Goal: Find specific page/section: Find specific page/section

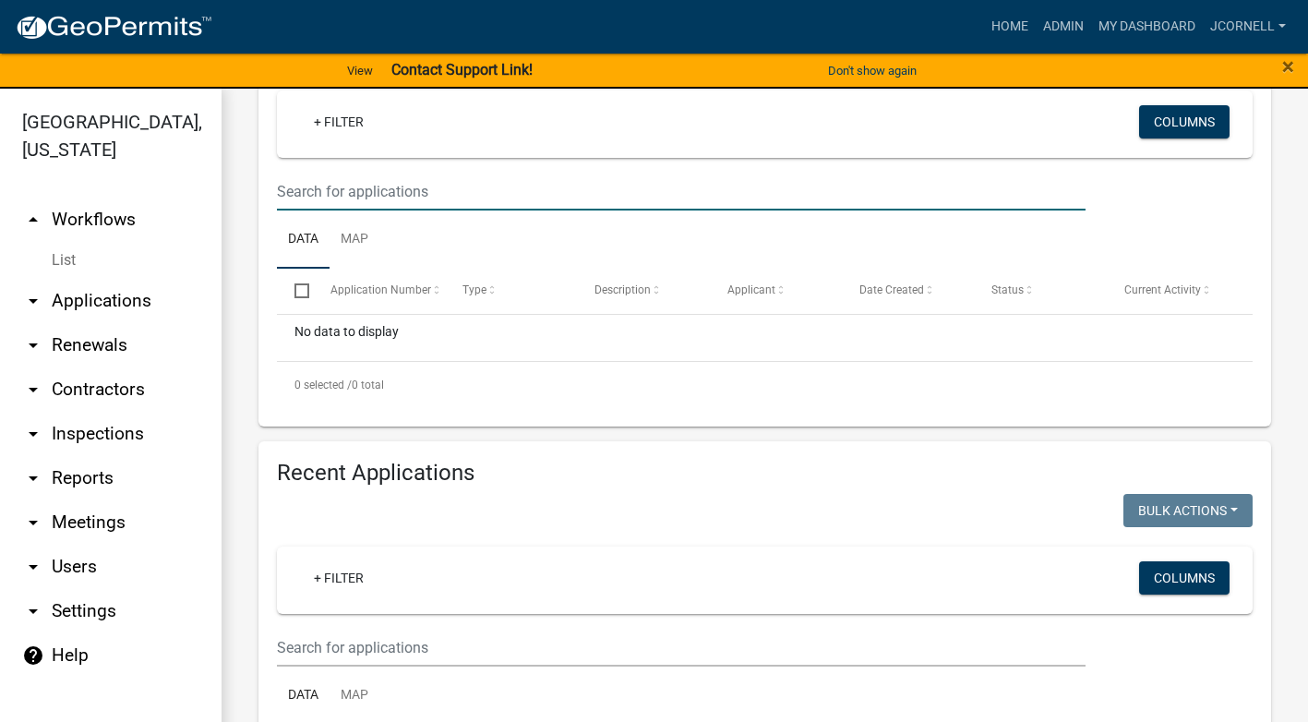
scroll to position [277, 0]
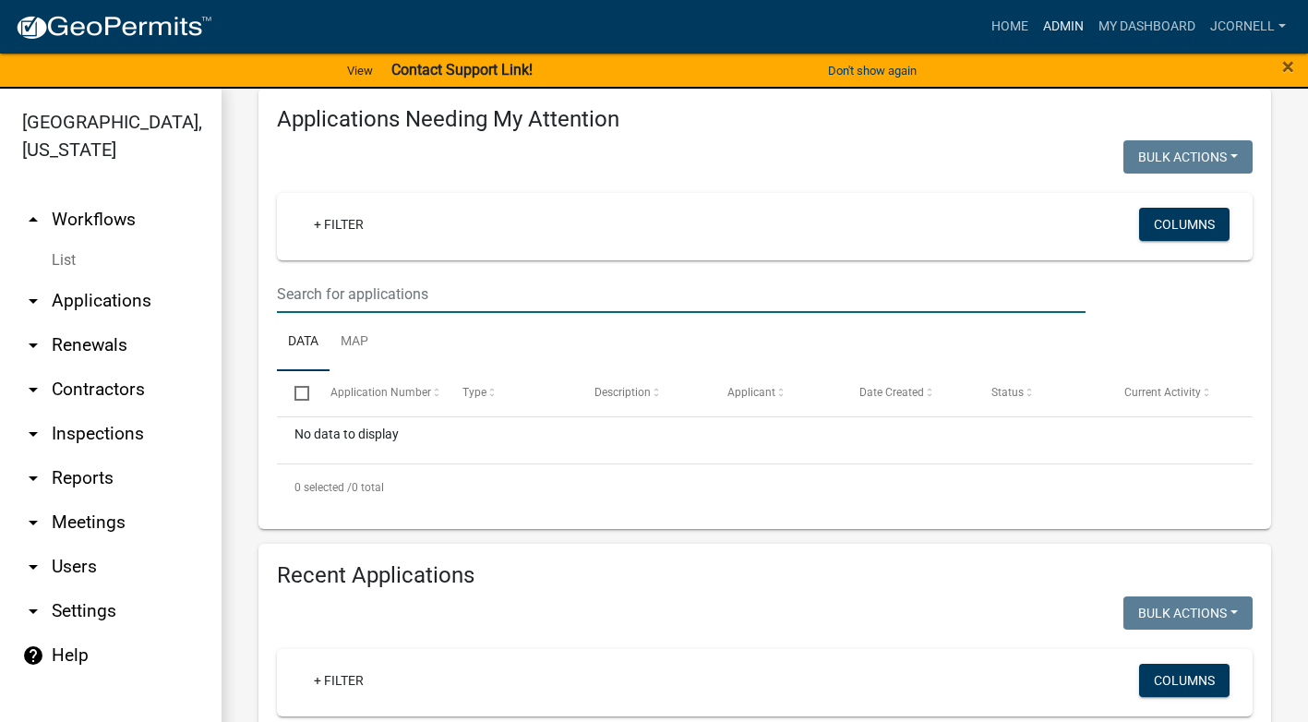
click at [1070, 17] on link "Admin" at bounding box center [1063, 26] width 55 height 35
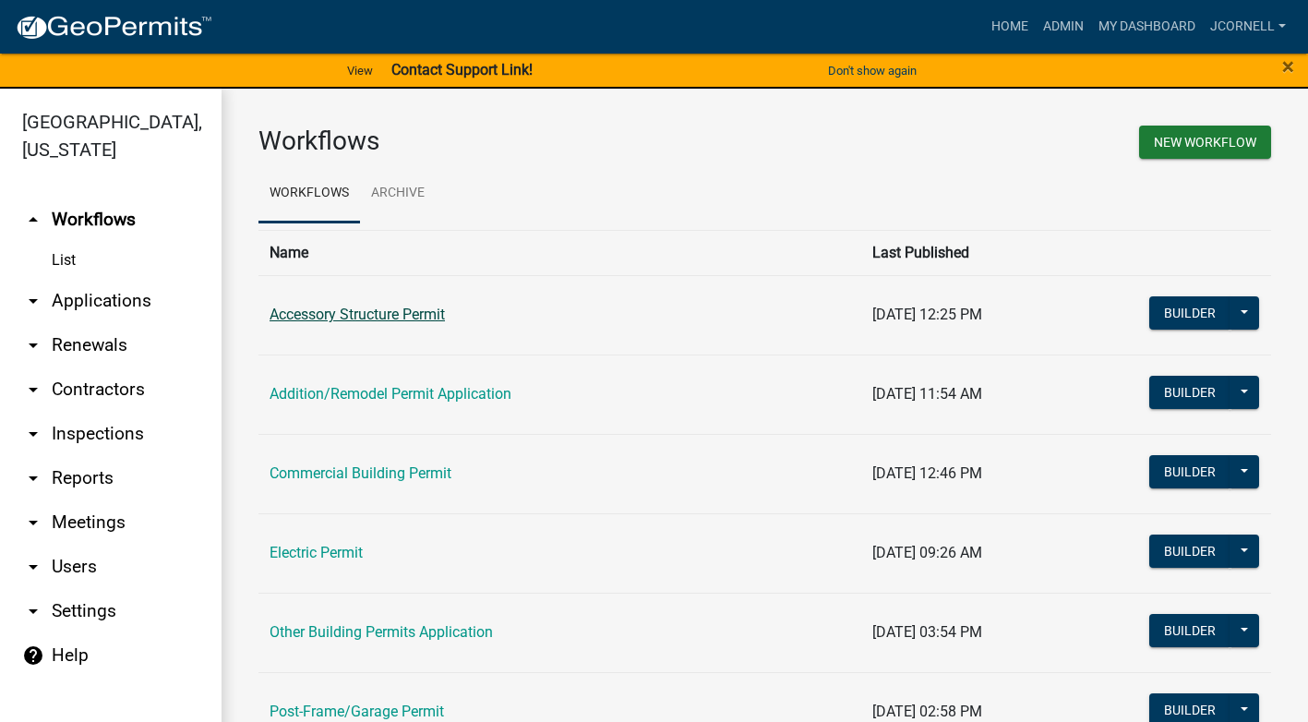
click at [431, 313] on link "Accessory Structure Permit" at bounding box center [357, 315] width 175 height 18
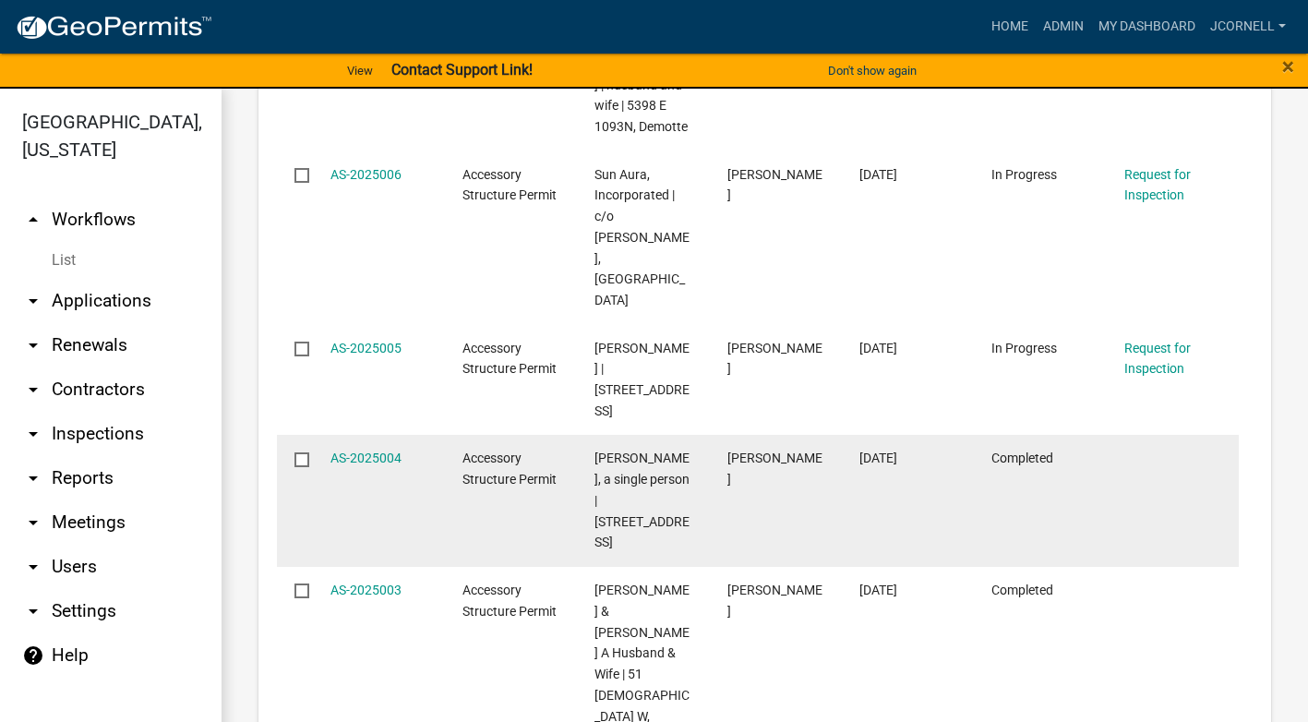
scroll to position [1971, 0]
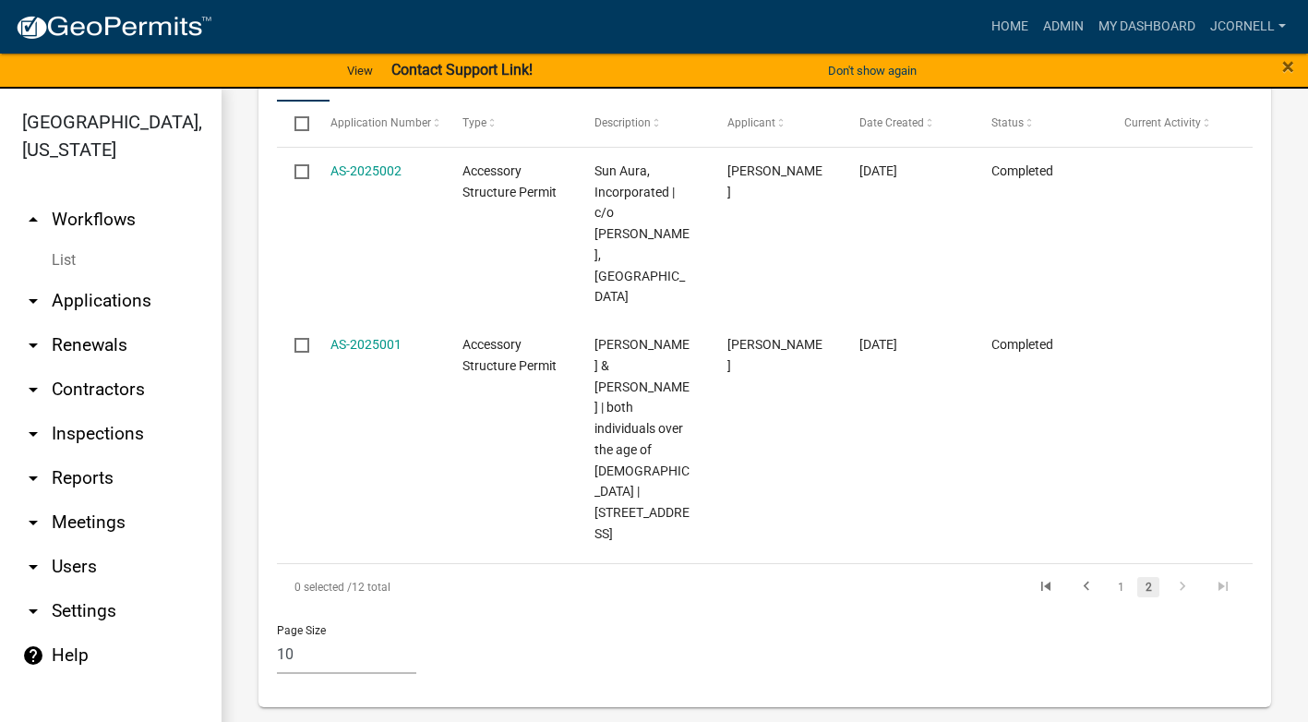
scroll to position [876, 0]
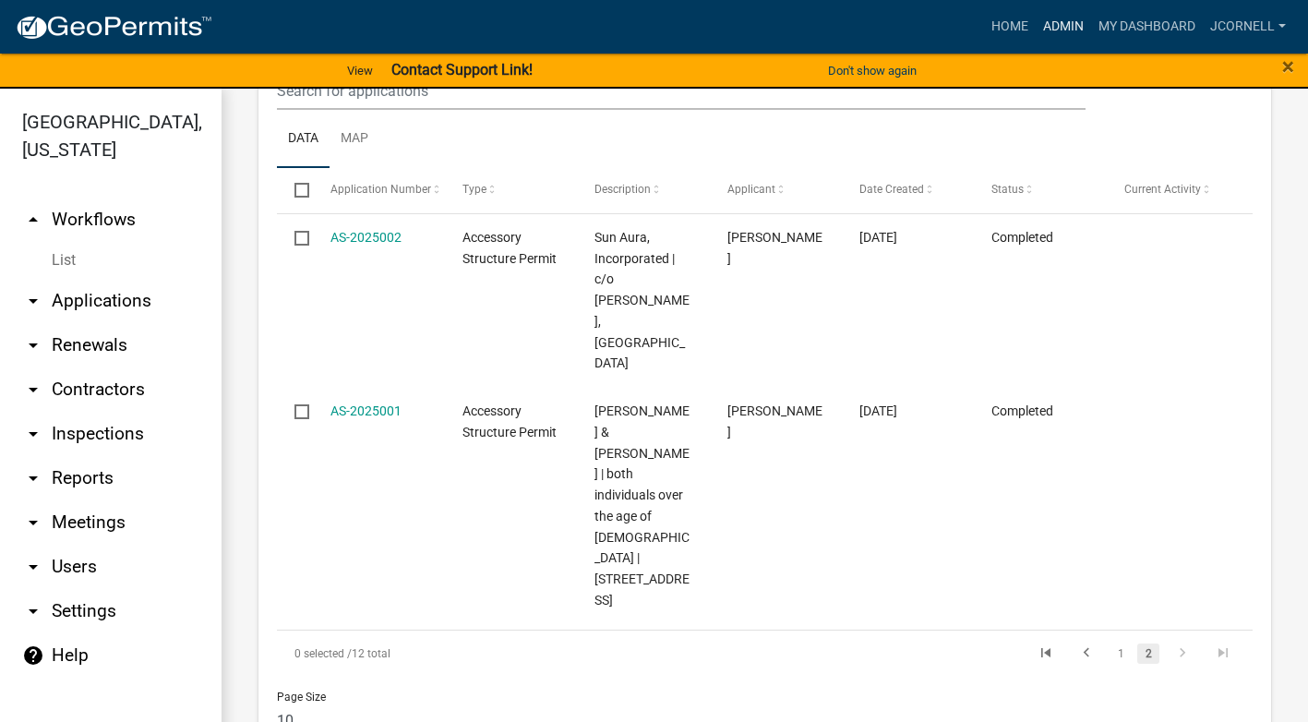
click at [1058, 23] on link "Admin" at bounding box center [1063, 26] width 55 height 35
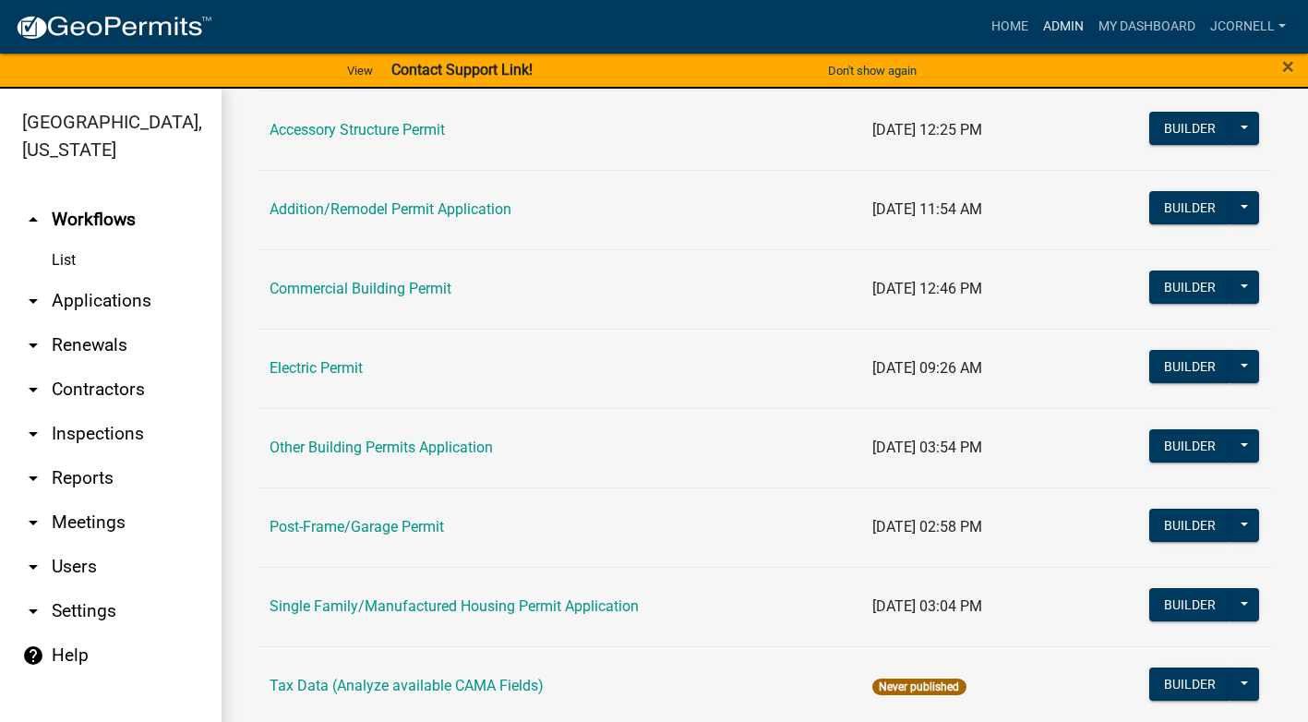
scroll to position [218, 0]
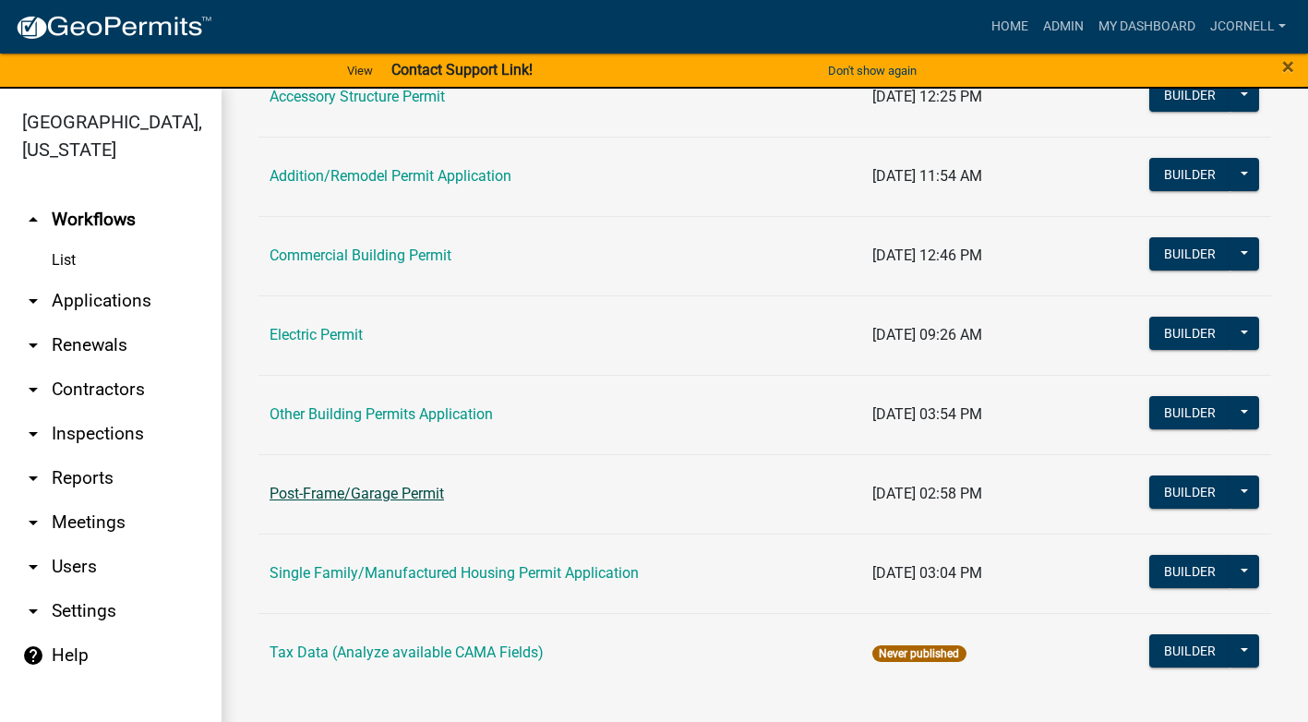
click at [390, 488] on link "Post-Frame/Garage Permit" at bounding box center [357, 494] width 174 height 18
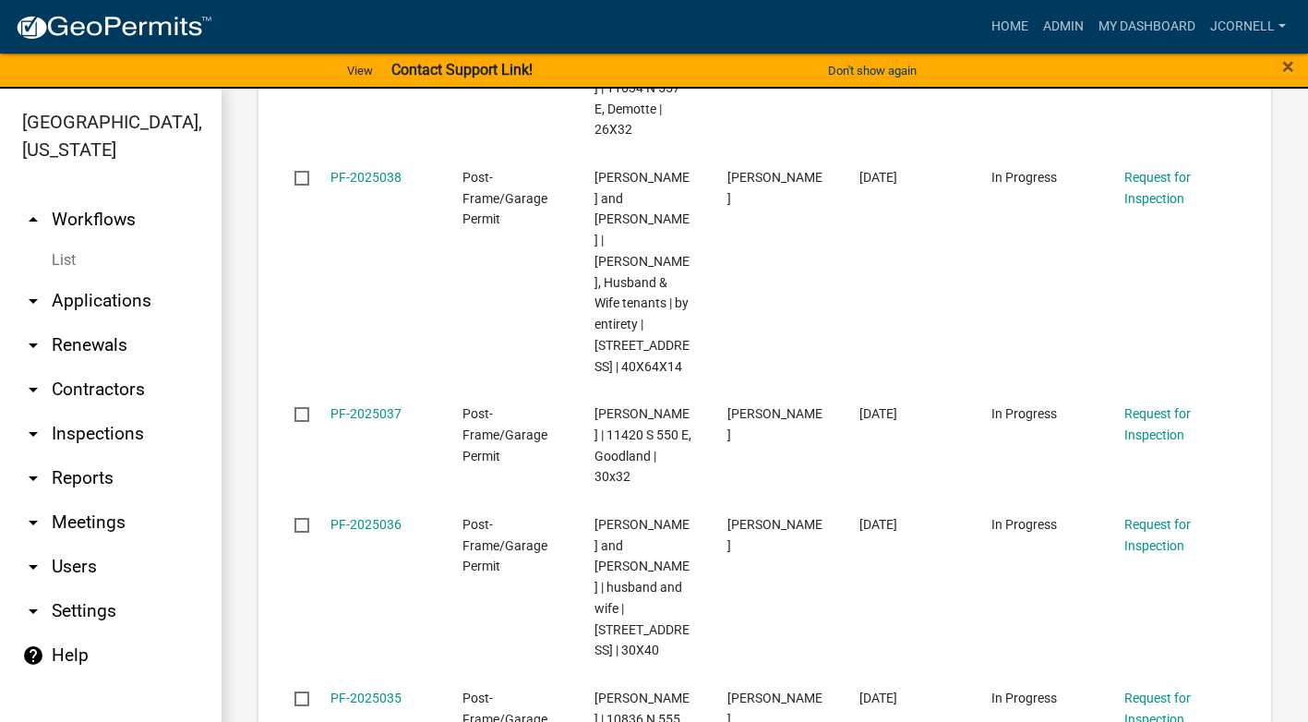
scroll to position [3939, 0]
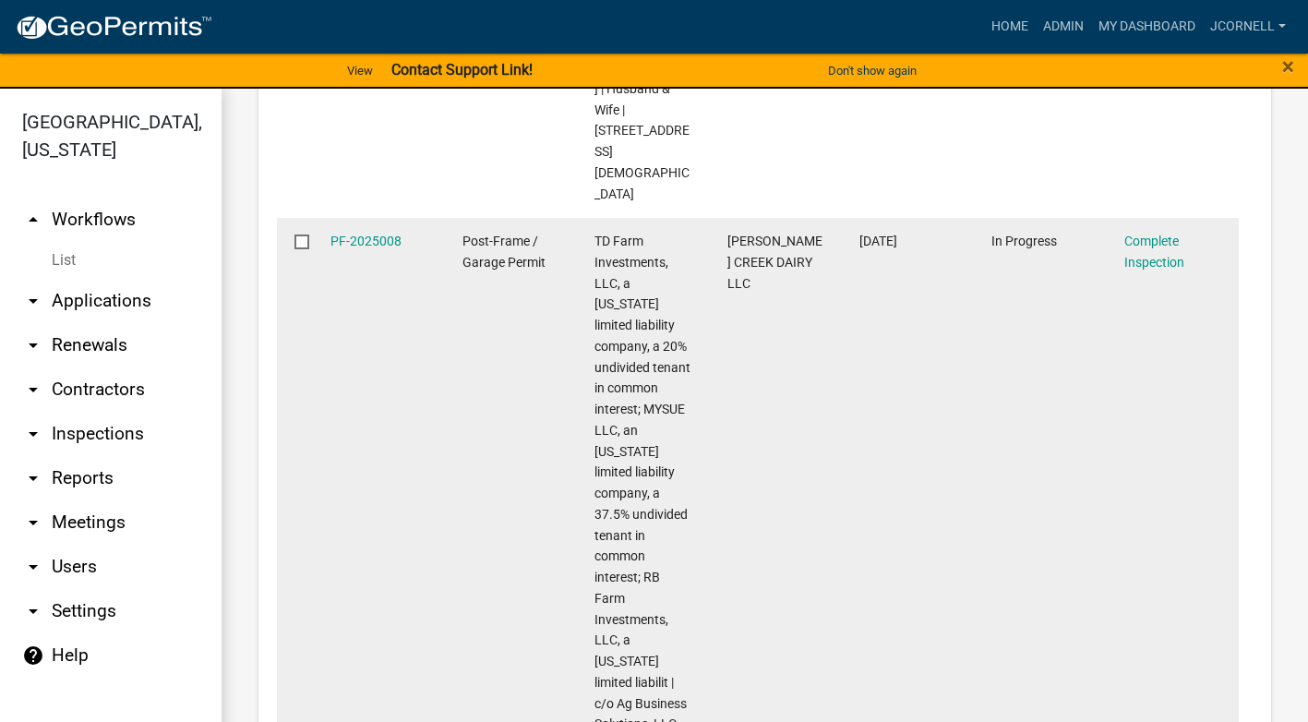
scroll to position [2215, 0]
